Goal: Task Accomplishment & Management: Manage account settings

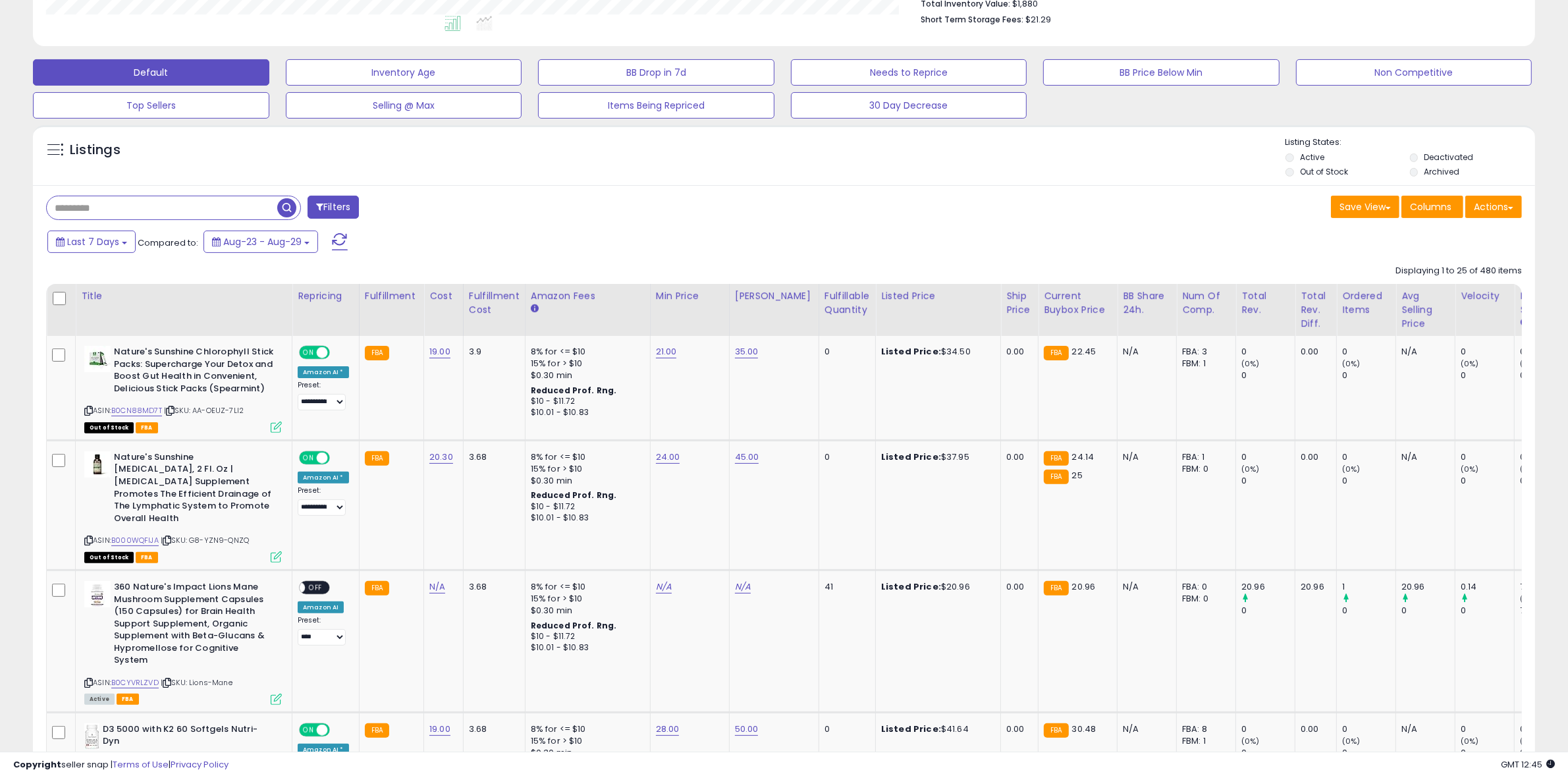
scroll to position [330, 0]
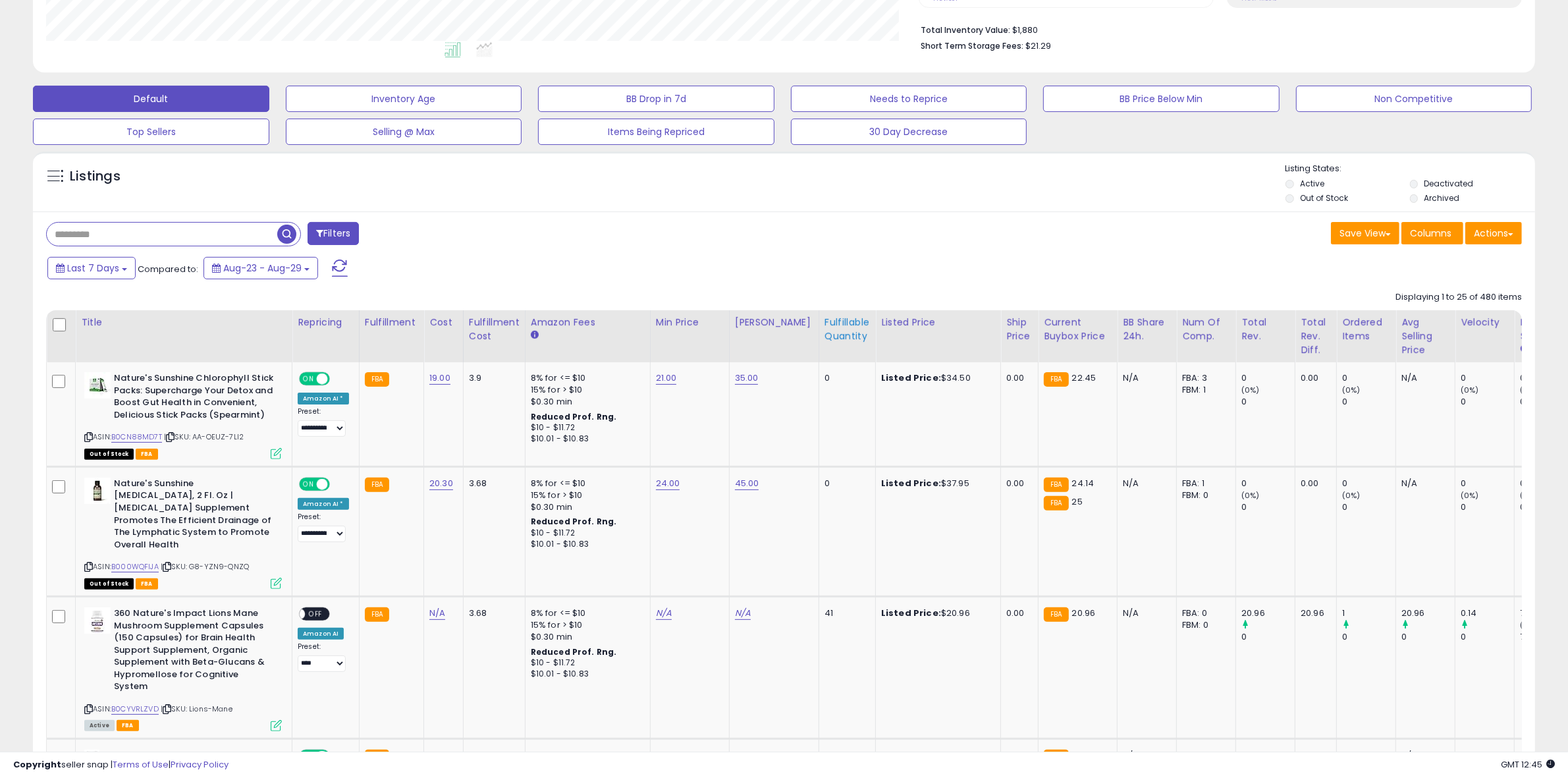
click at [839, 323] on div "Fulfillable Quantity" at bounding box center [848, 330] width 45 height 28
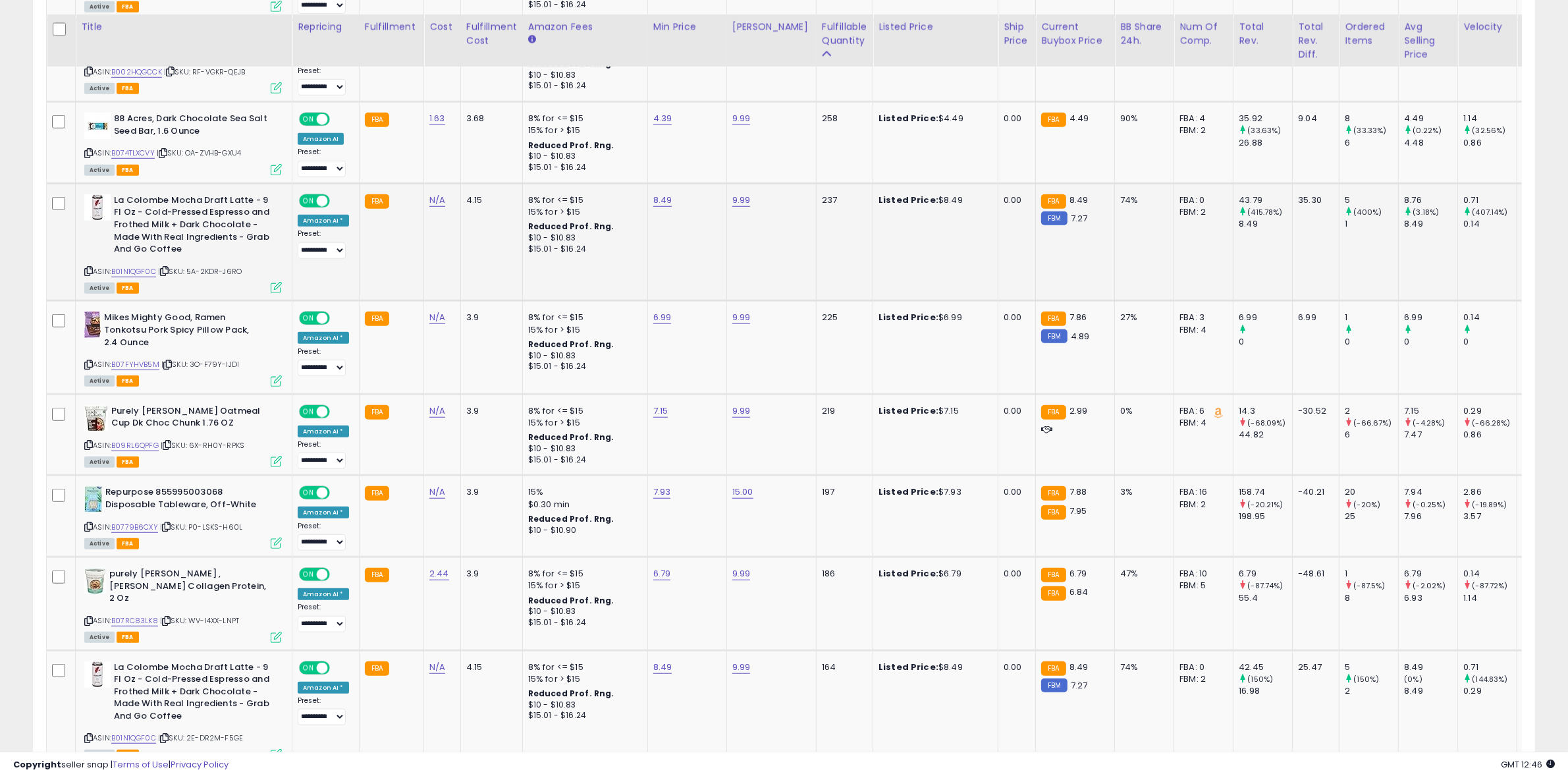
scroll to position [1235, 0]
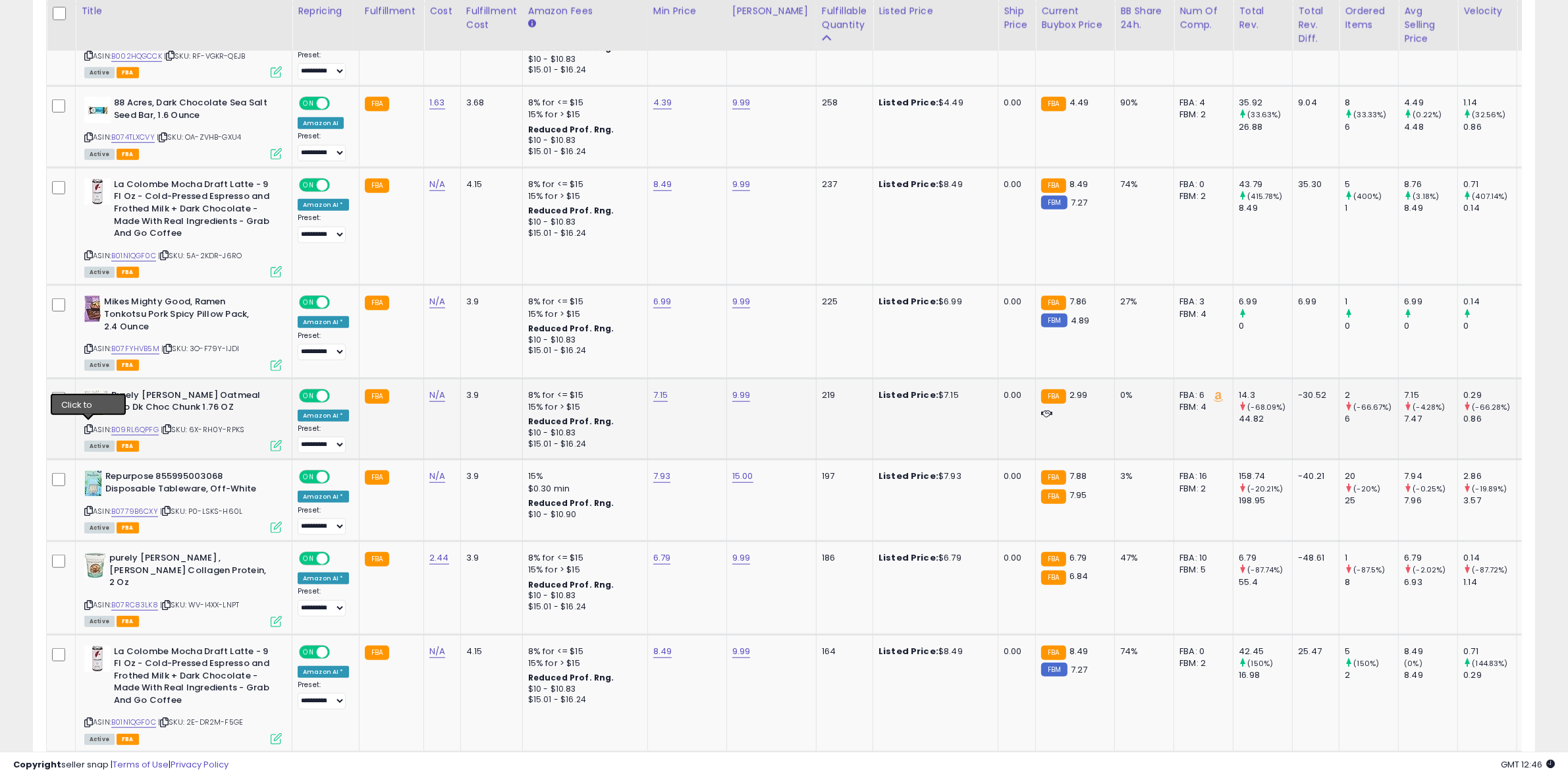
click at [92, 427] on icon at bounding box center [88, 428] width 9 height 7
click at [89, 509] on icon at bounding box center [88, 510] width 9 height 7
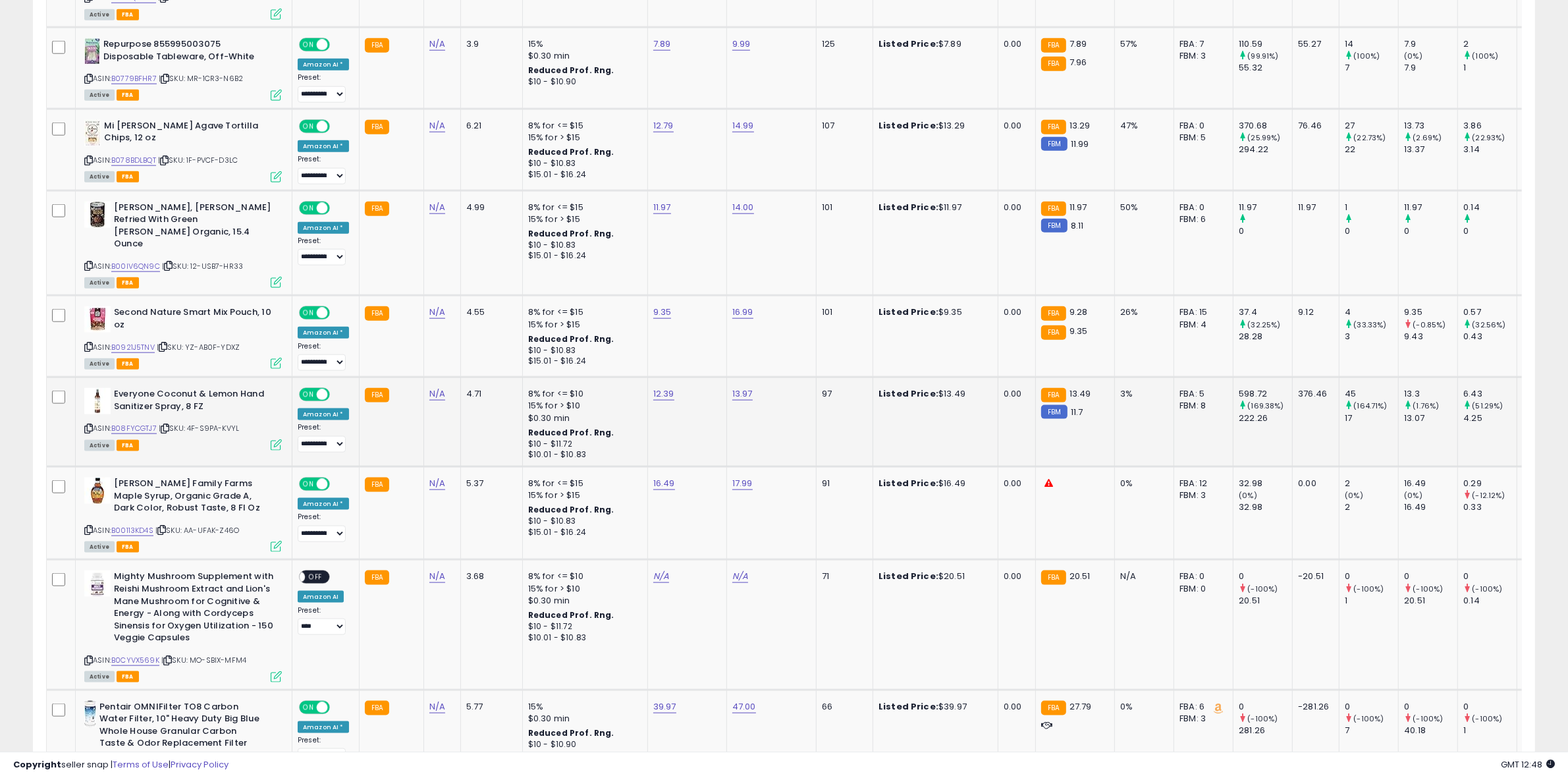
scroll to position [1977, 0]
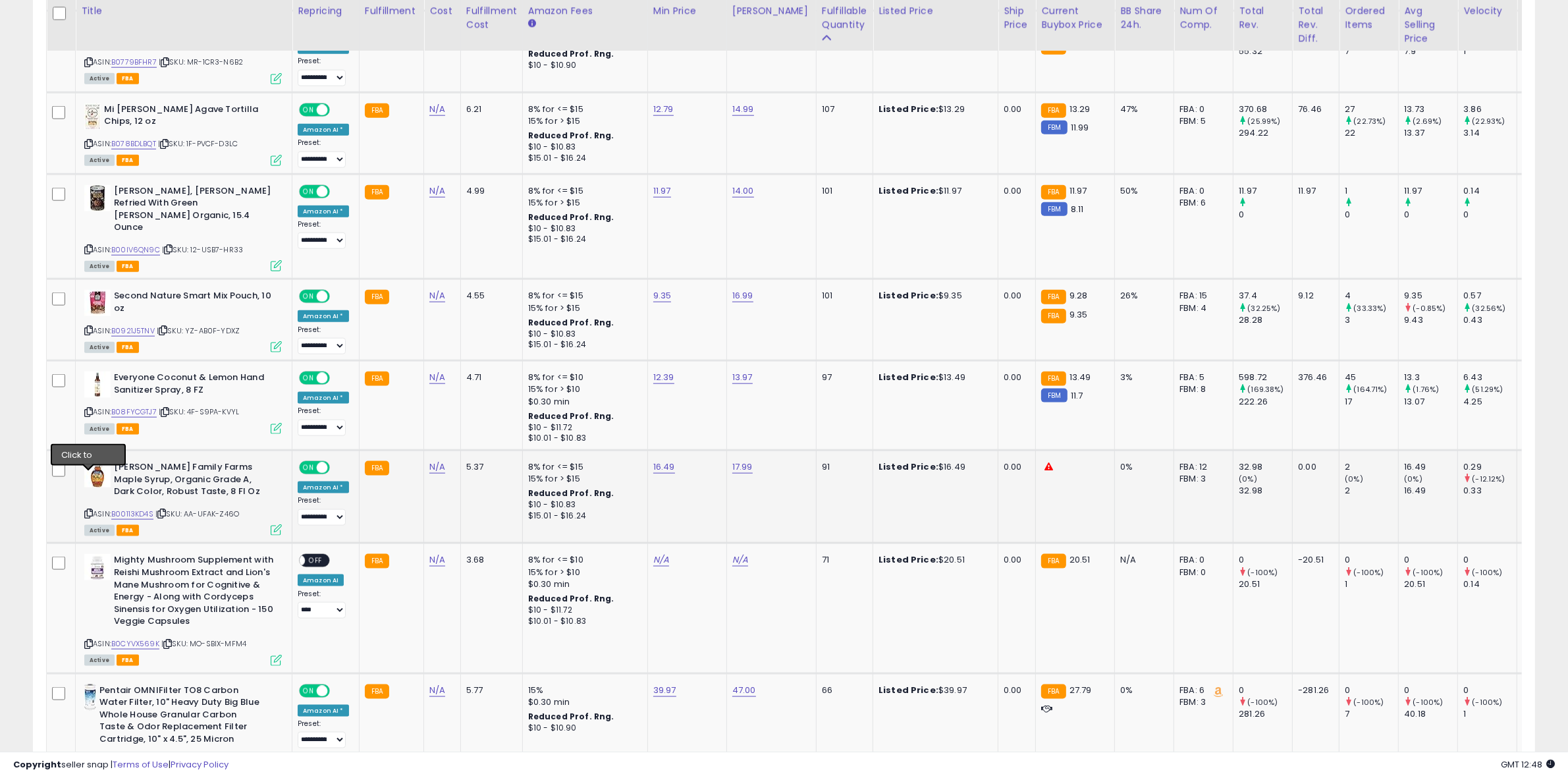
click at [90, 510] on icon at bounding box center [88, 513] width 9 height 7
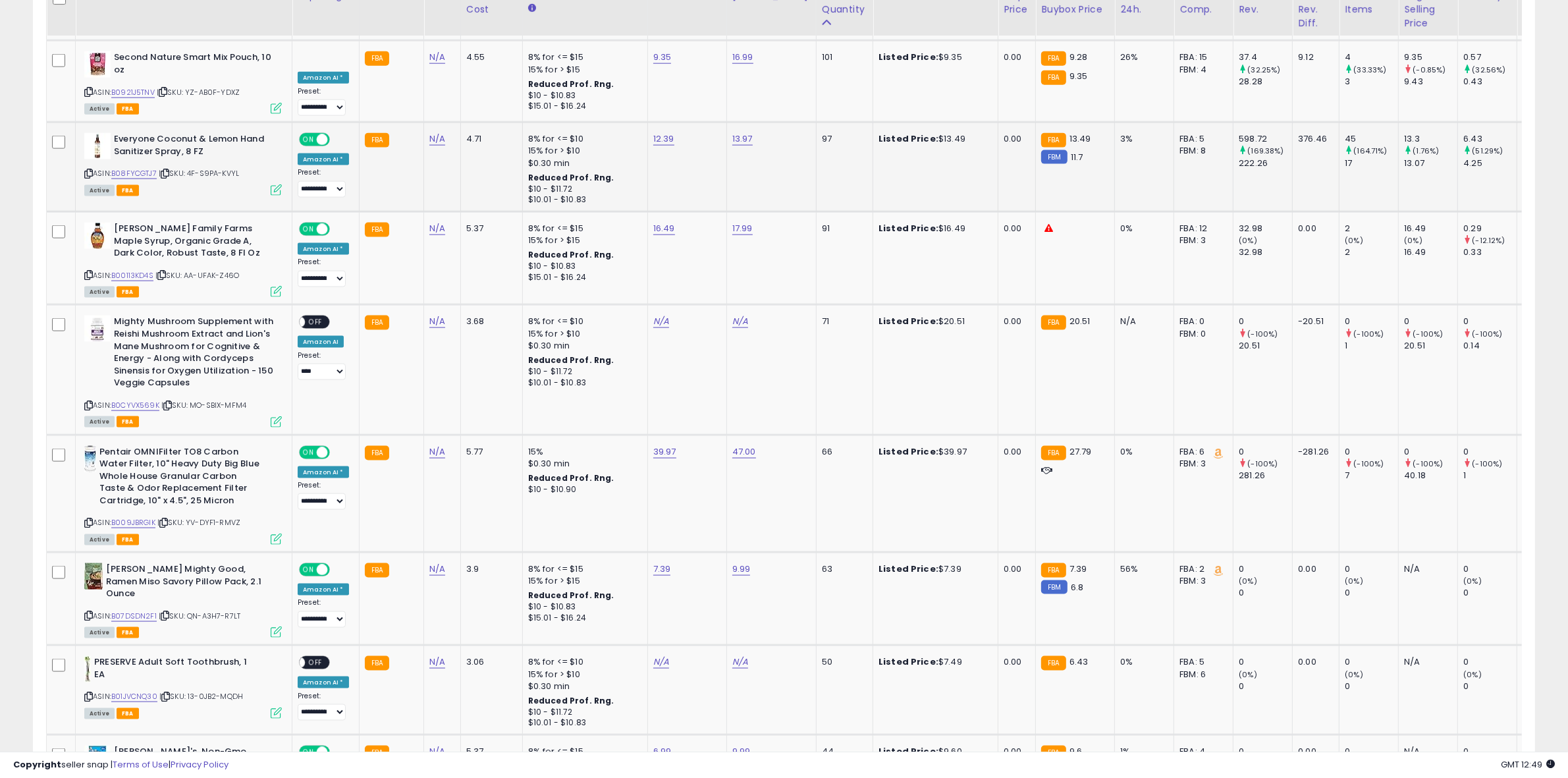
scroll to position [2224, 0]
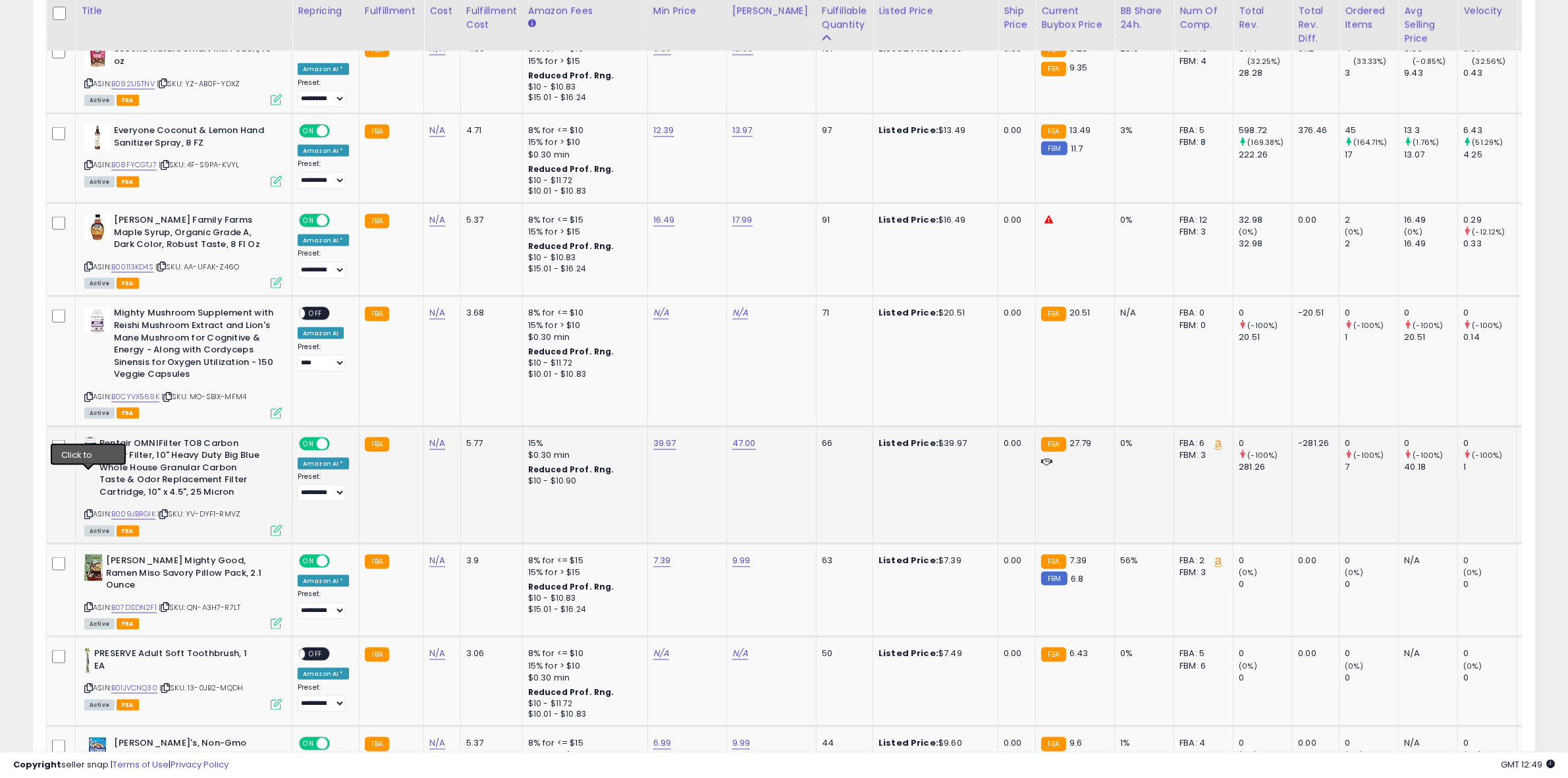
drag, startPoint x: 90, startPoint y: 476, endPoint x: 57, endPoint y: 475, distance: 33.0
click at [90, 510] on icon at bounding box center [88, 513] width 9 height 7
click at [658, 437] on link "39.97" at bounding box center [664, 443] width 23 height 13
click at [577, 367] on input "*****" at bounding box center [619, 372] width 117 height 23
click at [571, 375] on input "*****" at bounding box center [619, 372] width 117 height 23
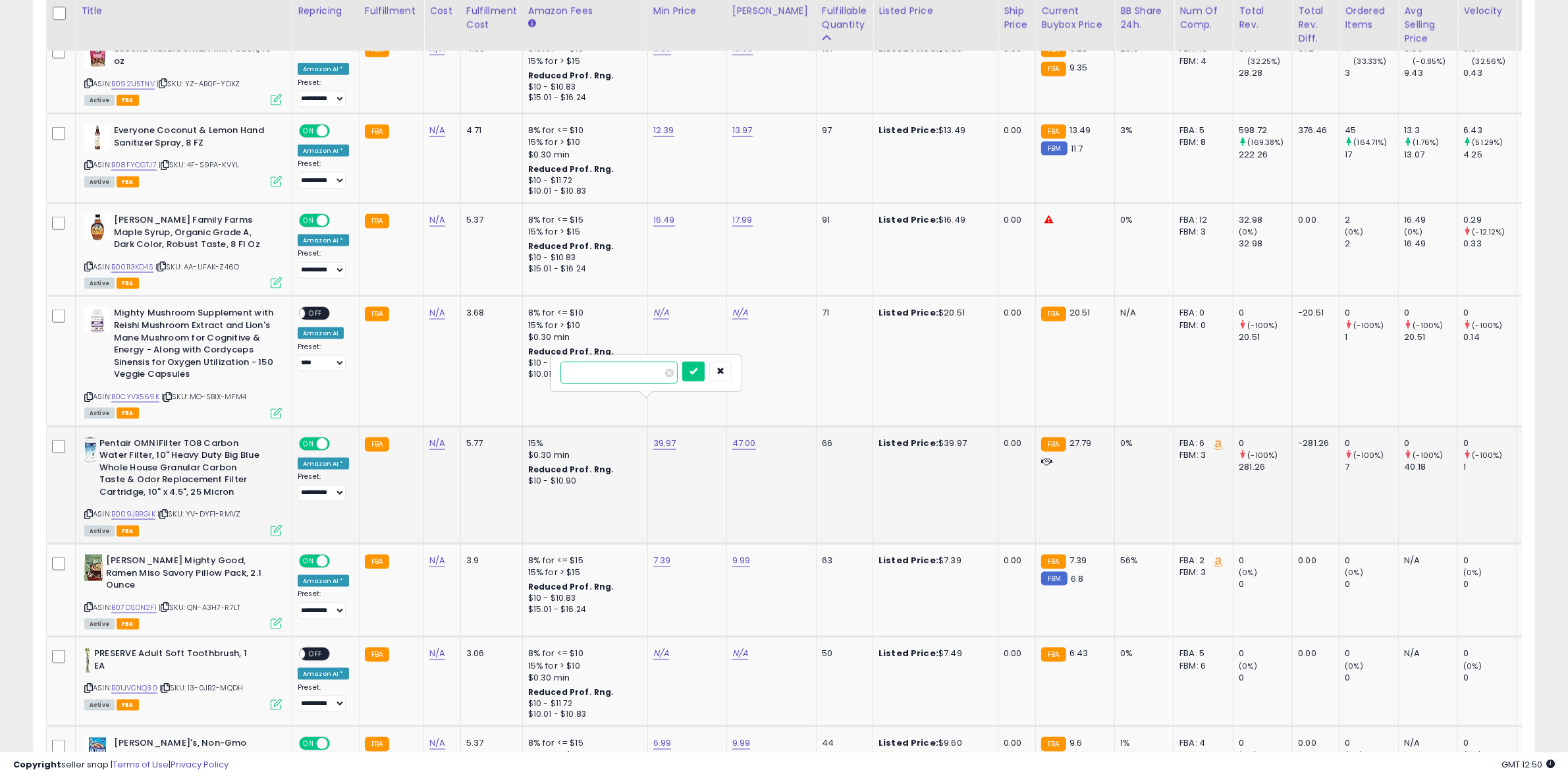
type input "*****"
click at [698, 373] on icon "submit" at bounding box center [694, 371] width 8 height 8
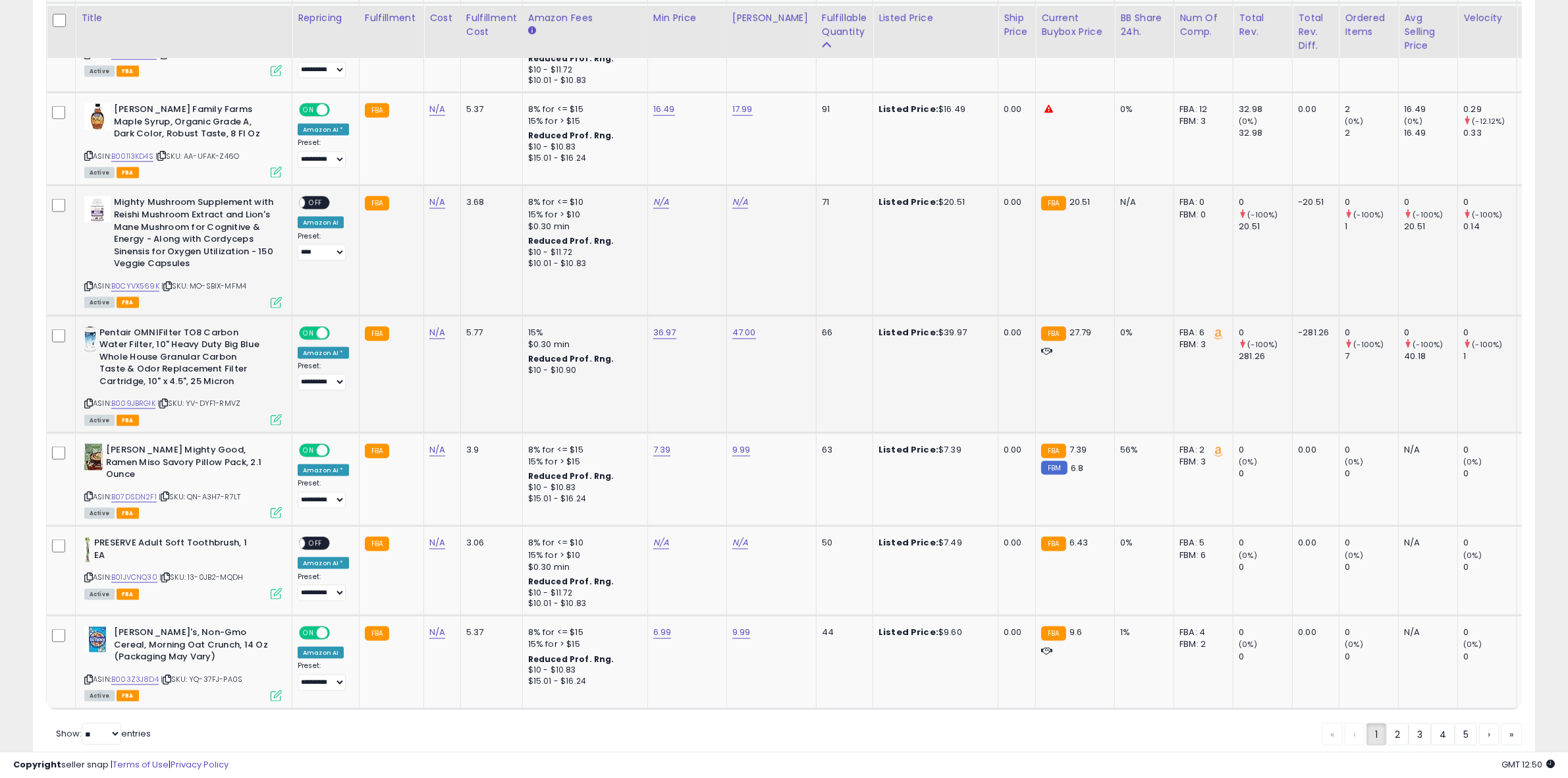
scroll to position [2345, 0]
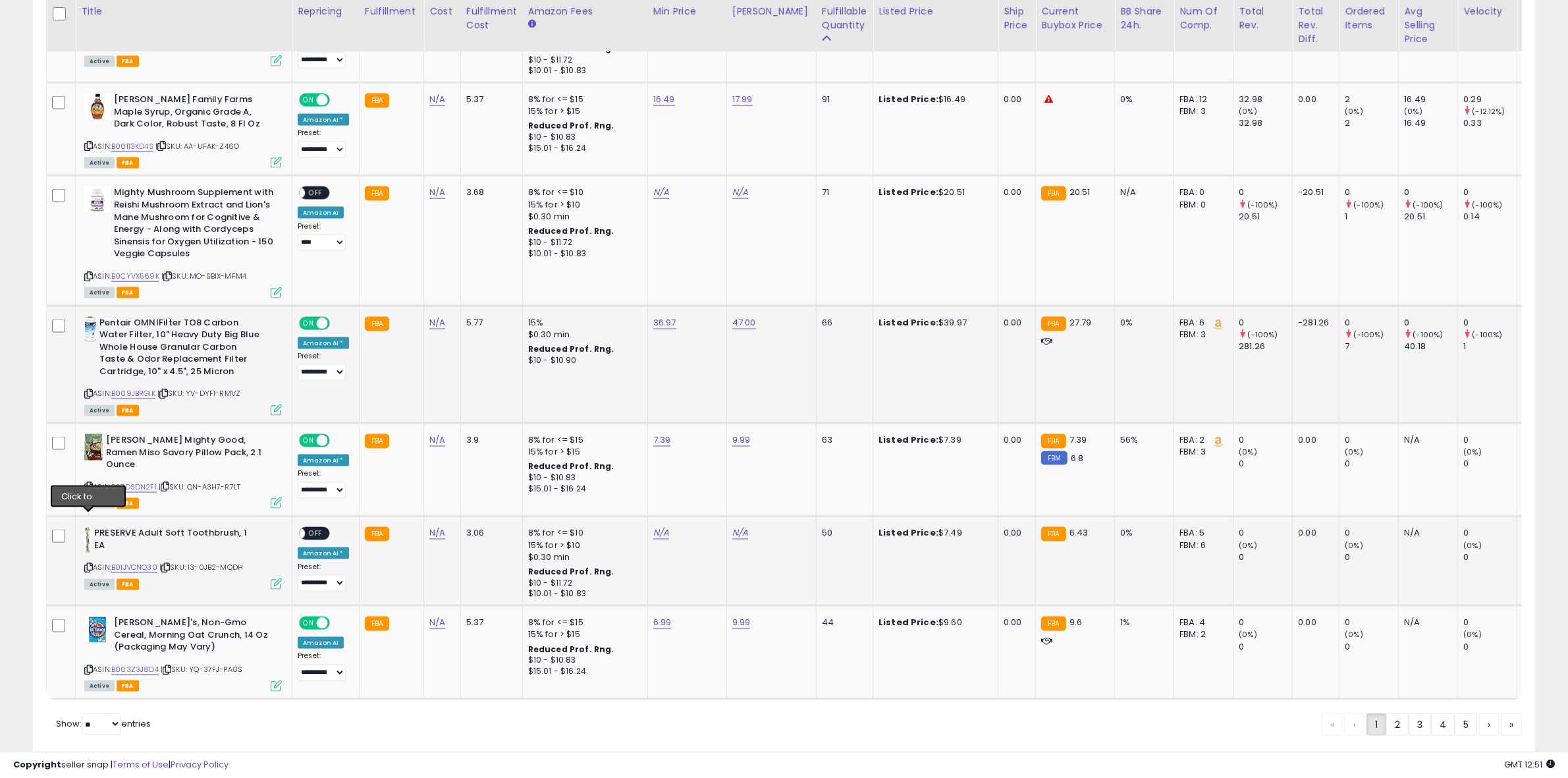
click at [90, 564] on icon at bounding box center [88, 567] width 9 height 7
click at [655, 526] on link "N/A" at bounding box center [661, 532] width 16 height 13
type input "****"
click at [702, 455] on button "submit" at bounding box center [690, 450] width 23 height 20
click at [734, 526] on link "N/A" at bounding box center [740, 532] width 16 height 13
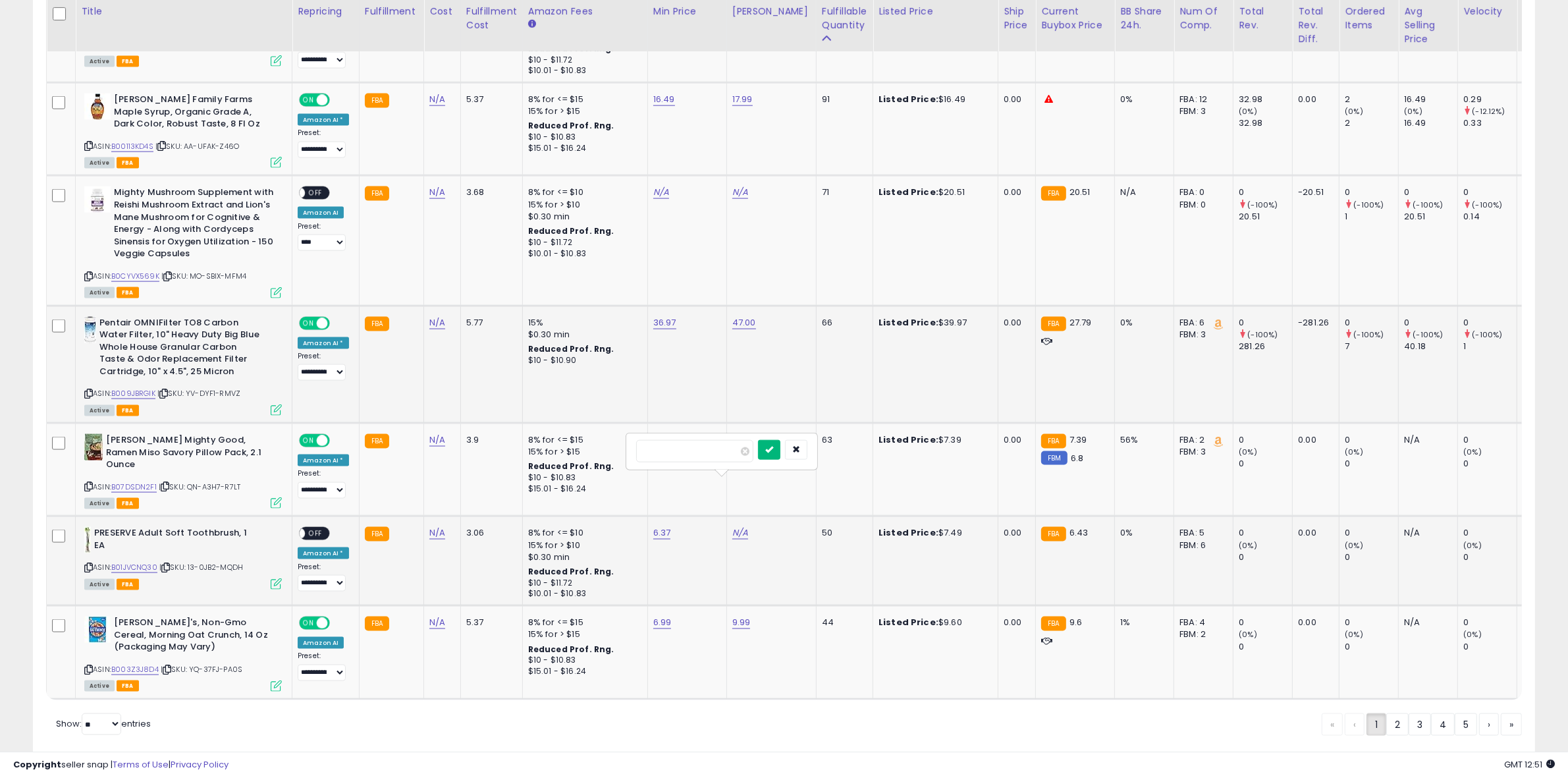
type input "****"
click at [774, 445] on icon "submit" at bounding box center [770, 449] width 8 height 8
click at [307, 527] on div "ON OFF" at bounding box center [314, 534] width 31 height 14
click at [318, 528] on span "OFF" at bounding box center [315, 533] width 21 height 11
drag, startPoint x: 1391, startPoint y: 684, endPoint x: 1232, endPoint y: 503, distance: 240.9
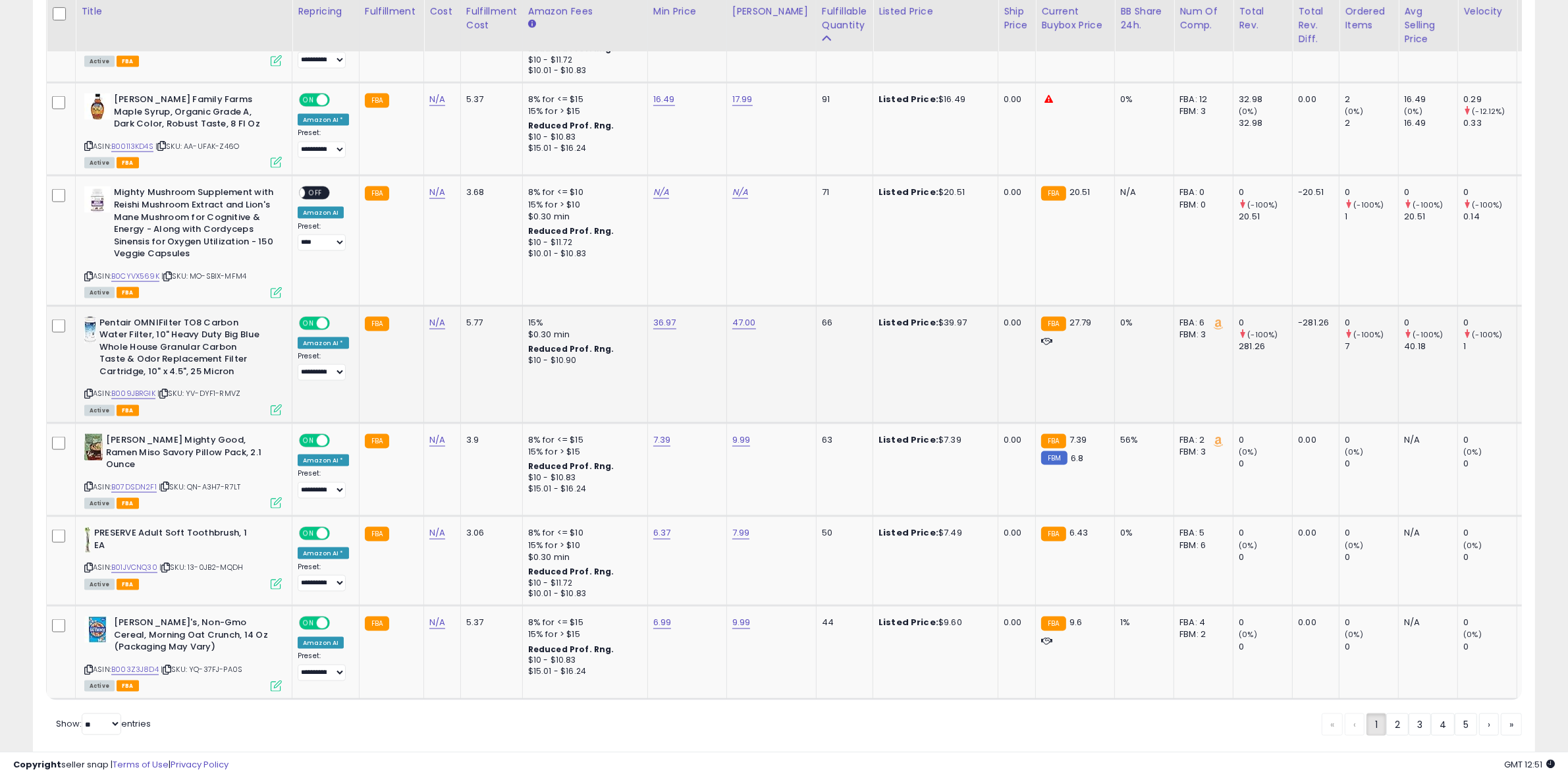
click at [1391, 714] on link "2" at bounding box center [1397, 725] width 23 height 23
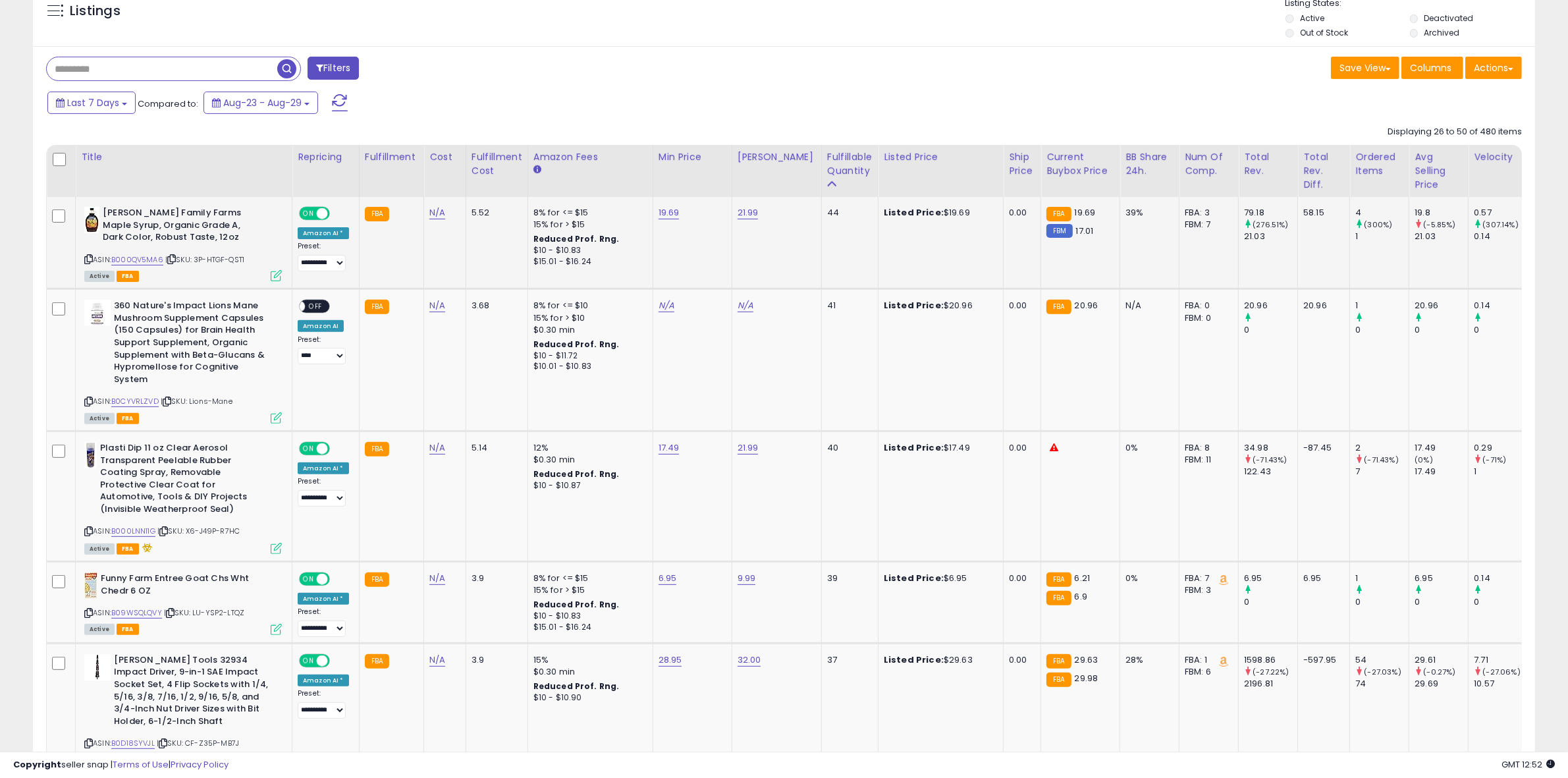
scroll to position [537, 0]
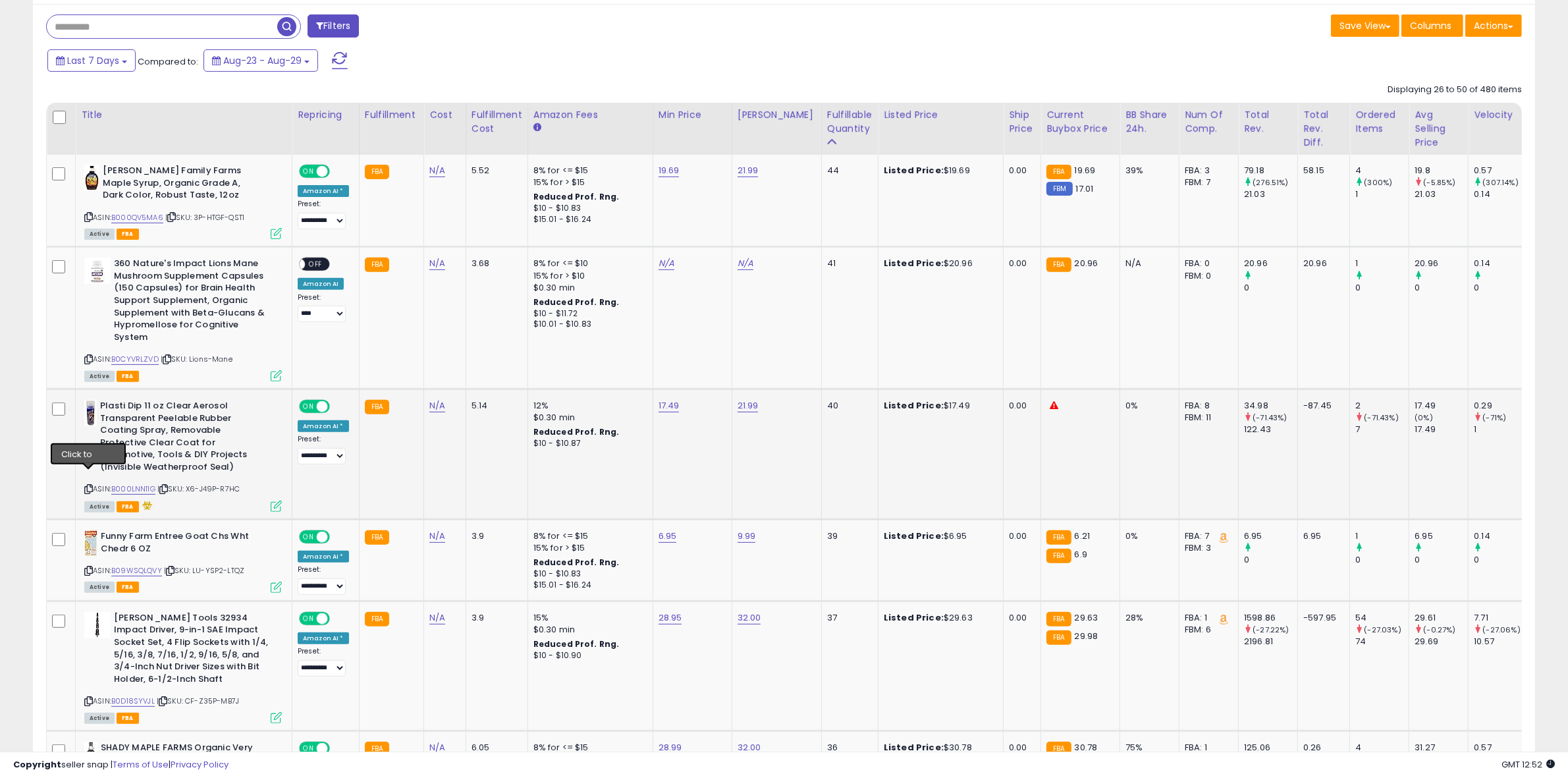
click at [87, 486] on icon at bounding box center [88, 489] width 9 height 7
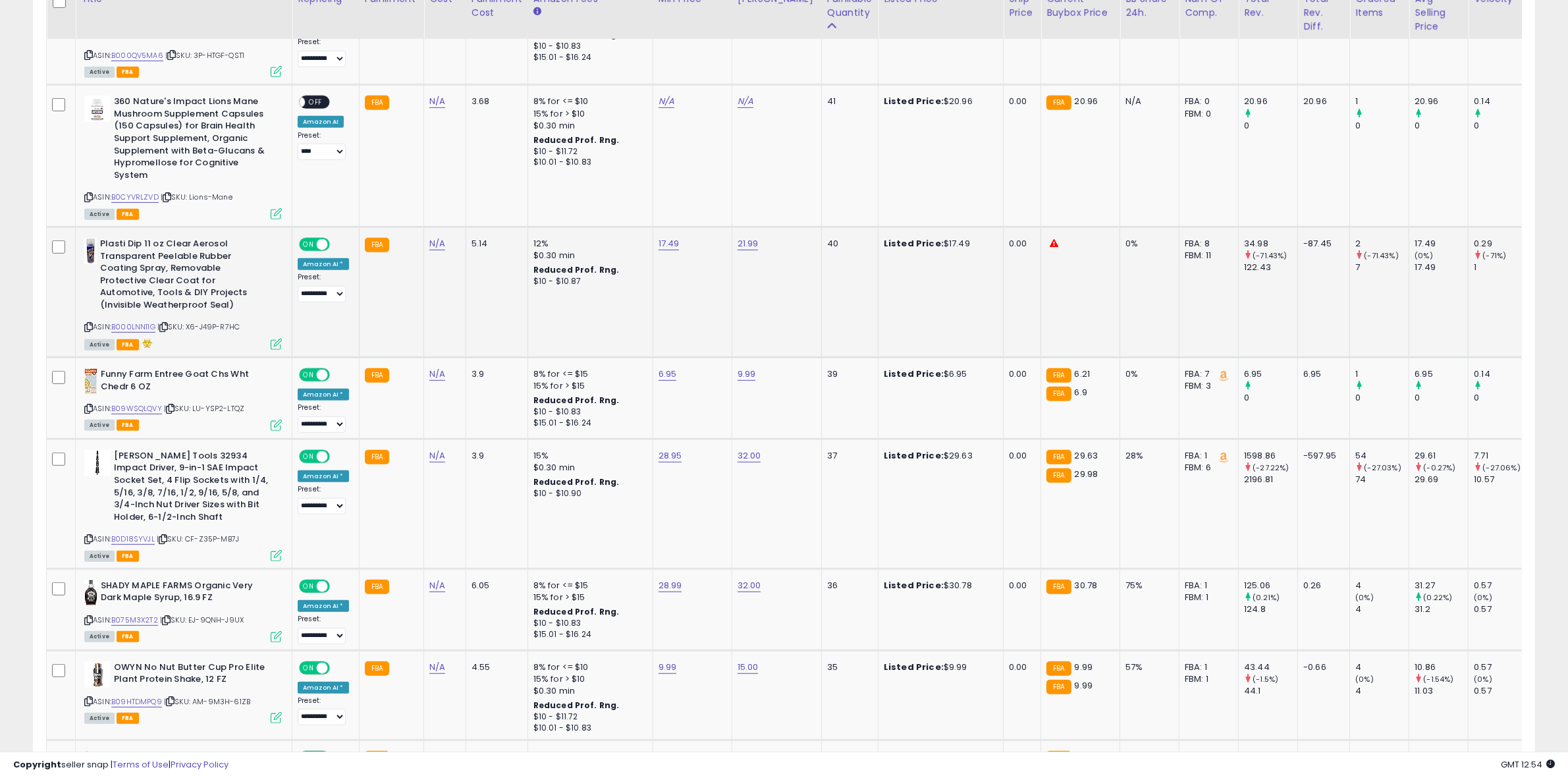
scroll to position [702, 0]
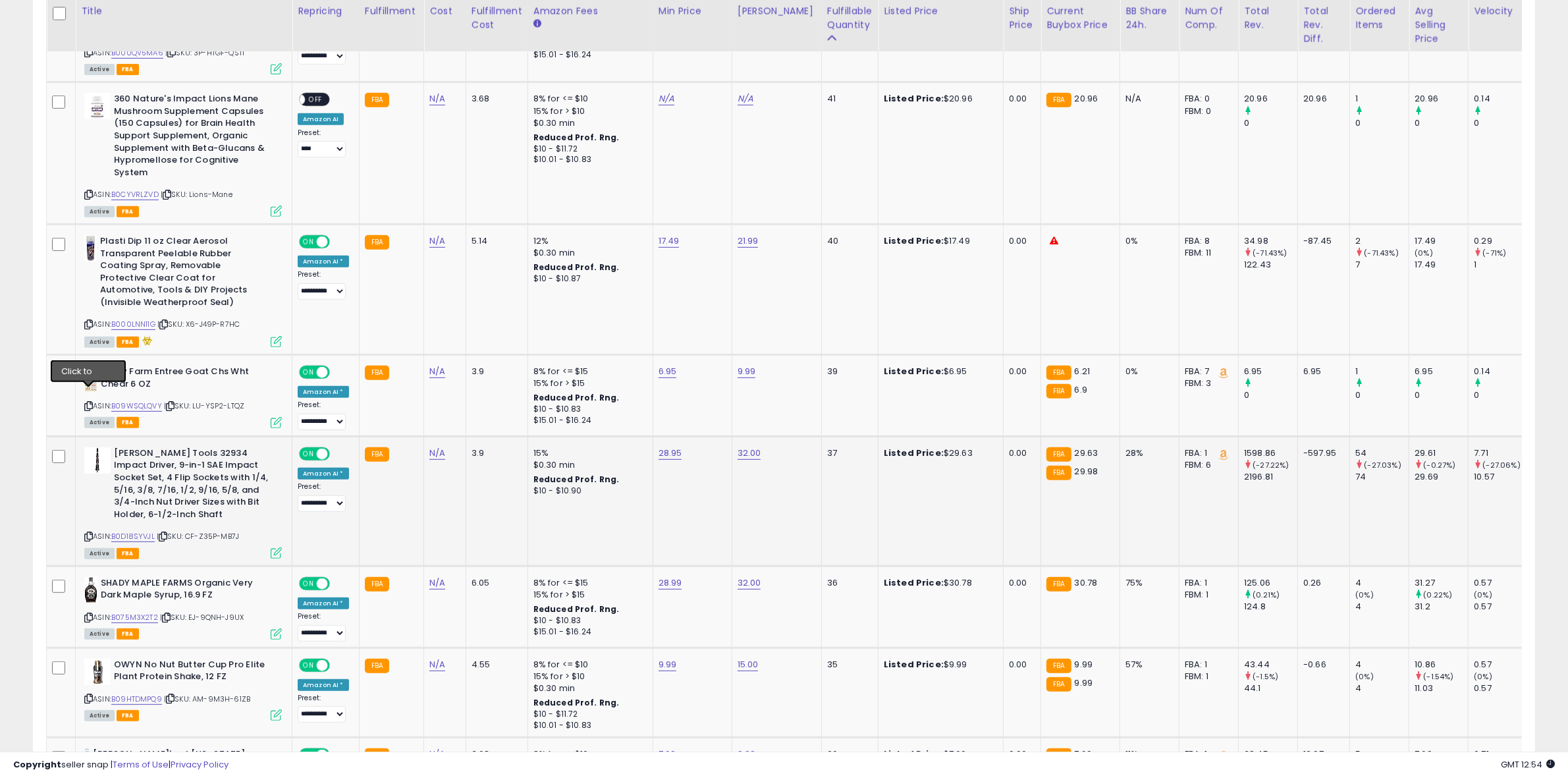
drag, startPoint x: 88, startPoint y: 390, endPoint x: 101, endPoint y: 472, distance: 83.0
click at [88, 403] on icon at bounding box center [88, 406] width 9 height 7
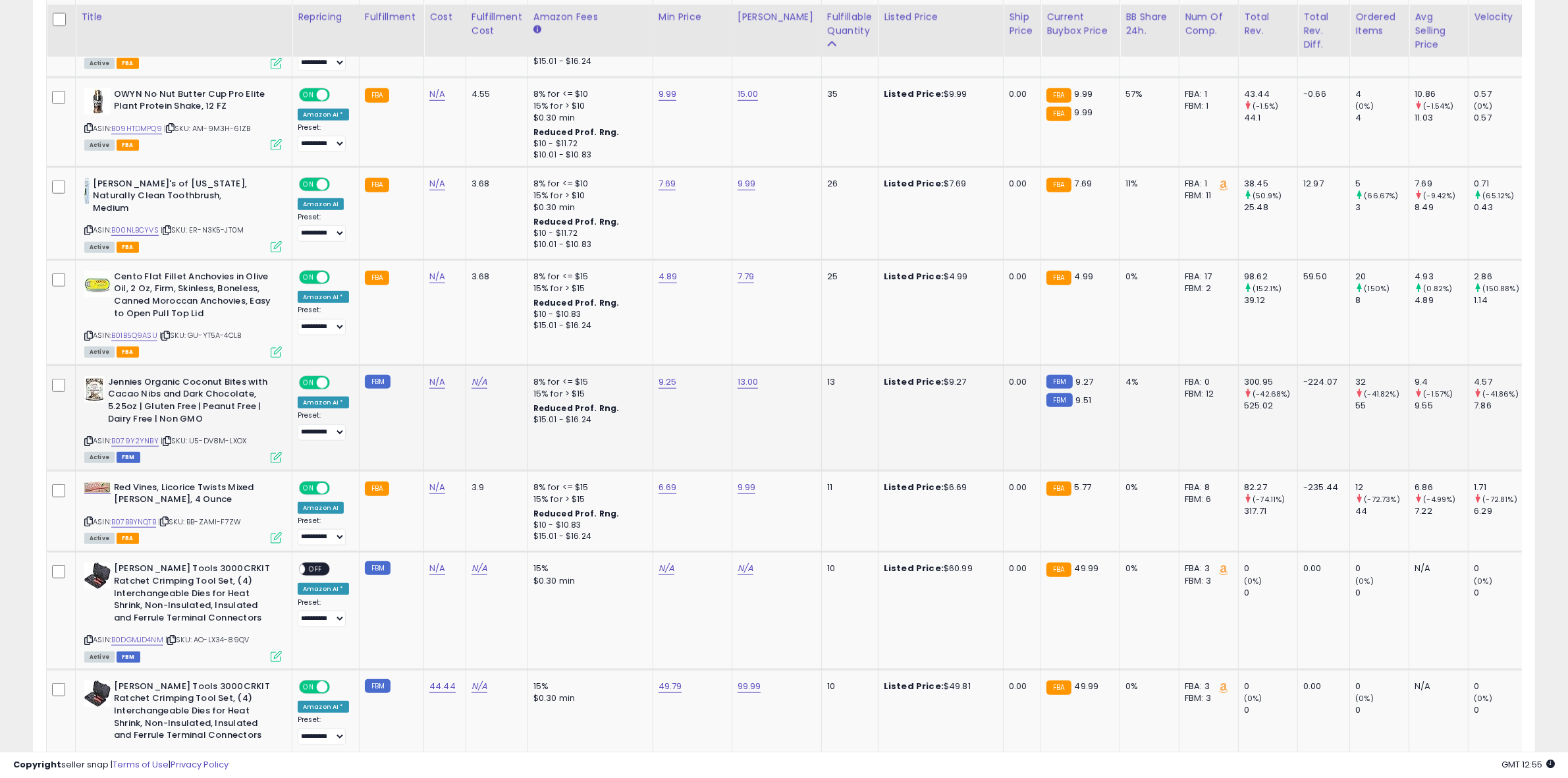
scroll to position [1279, 0]
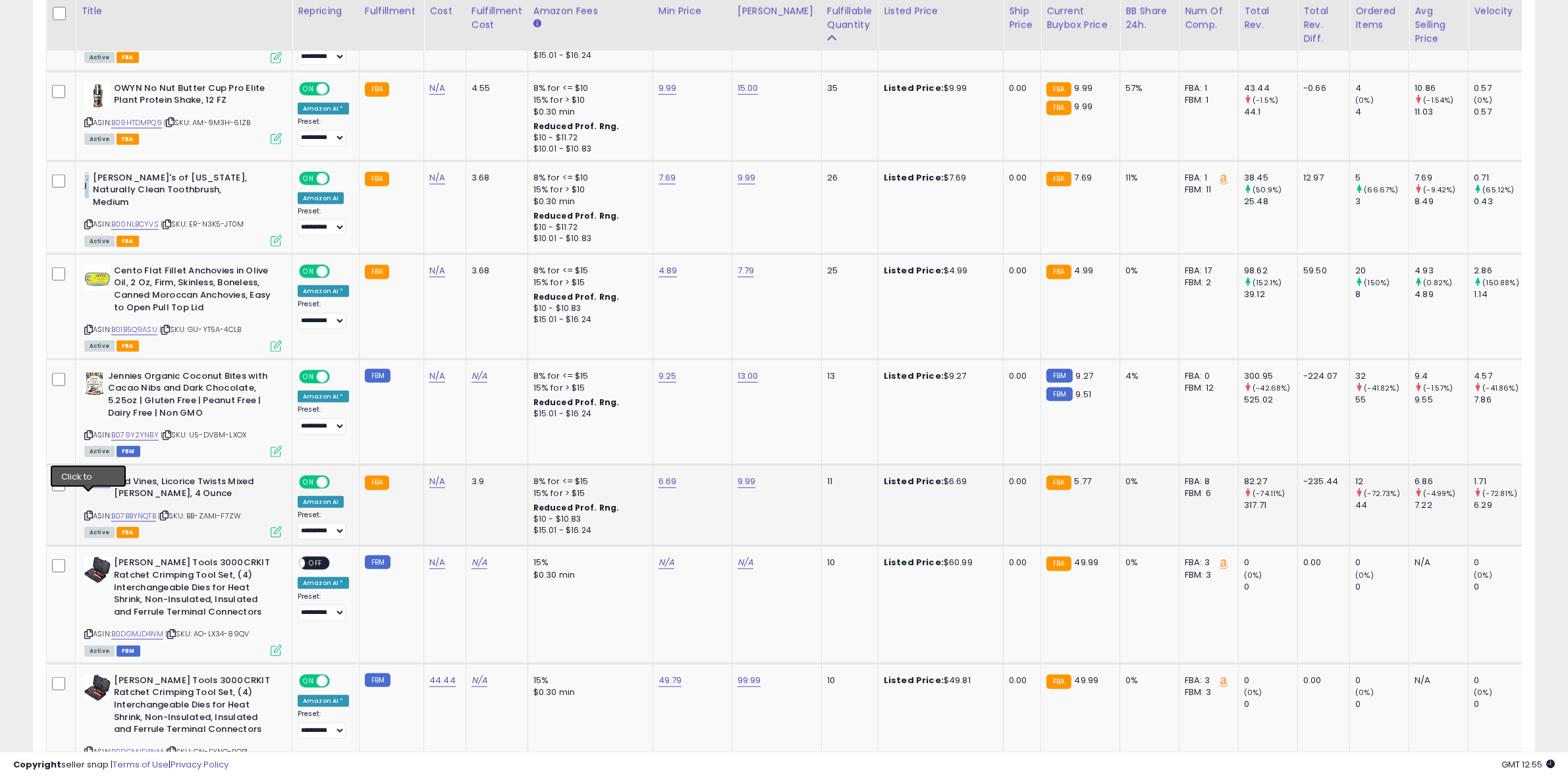
click at [89, 512] on icon at bounding box center [88, 515] width 9 height 7
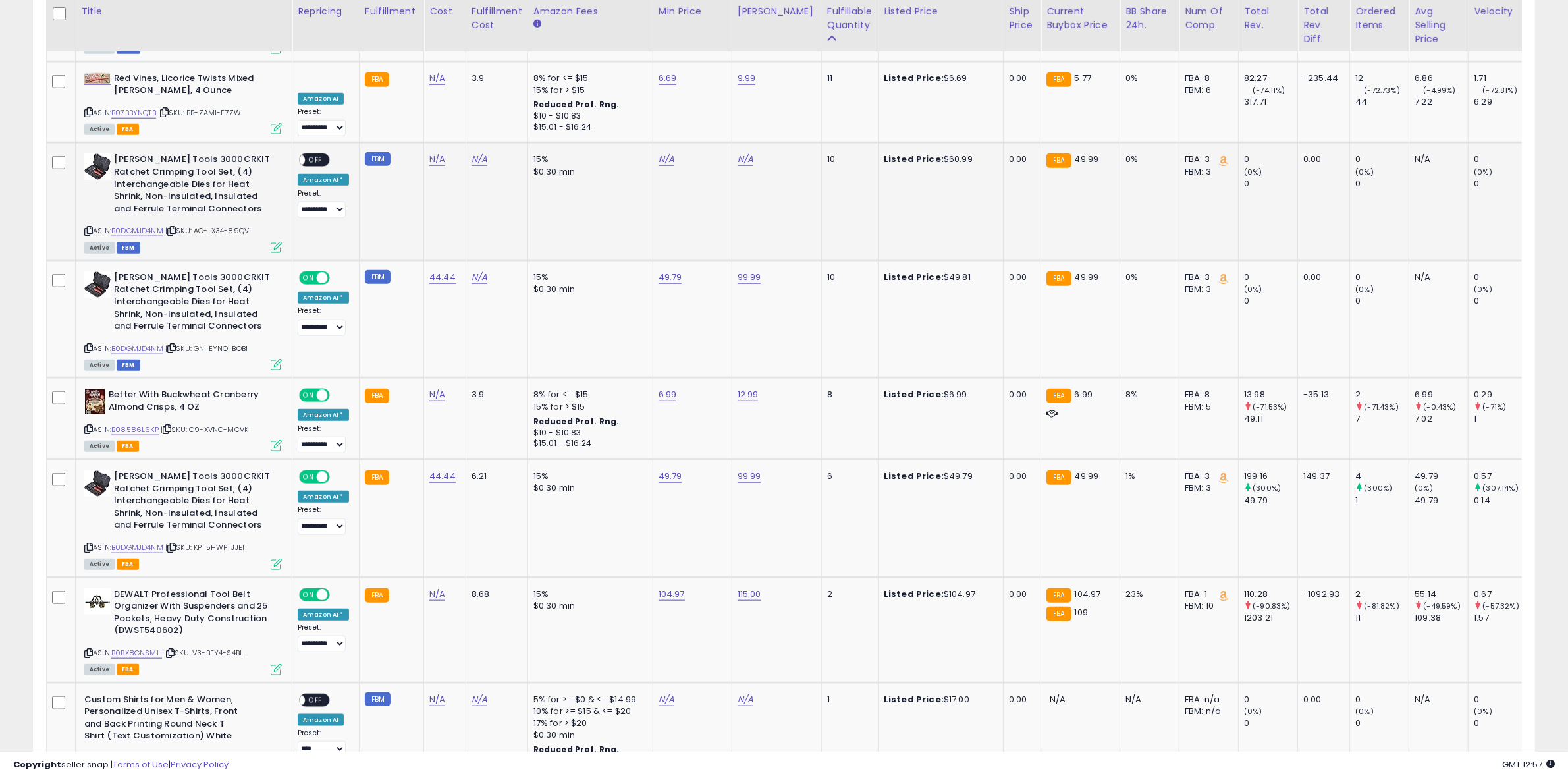
scroll to position [1662, 0]
